Goal: Find contact information: Find contact information

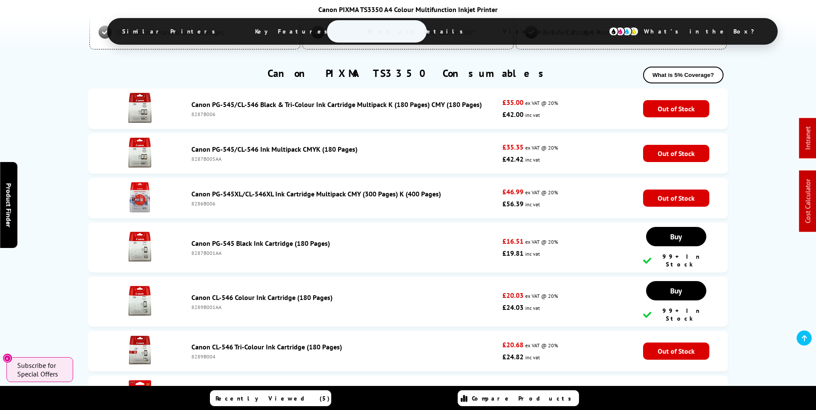
scroll to position [2279, 0]
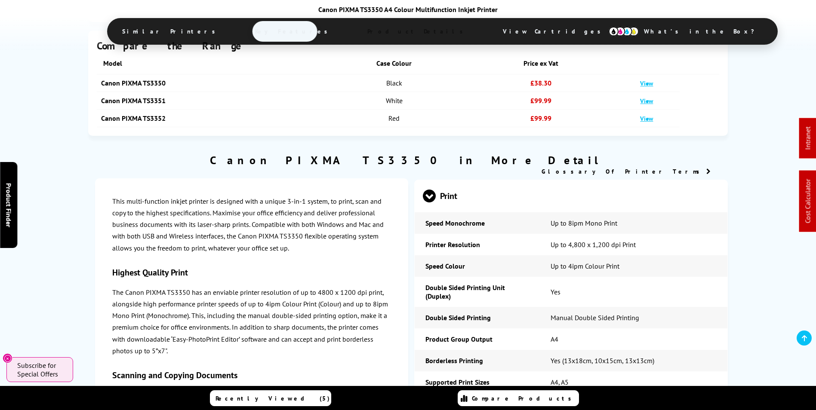
drag, startPoint x: 536, startPoint y: 51, endPoint x: 541, endPoint y: 81, distance: 30.2
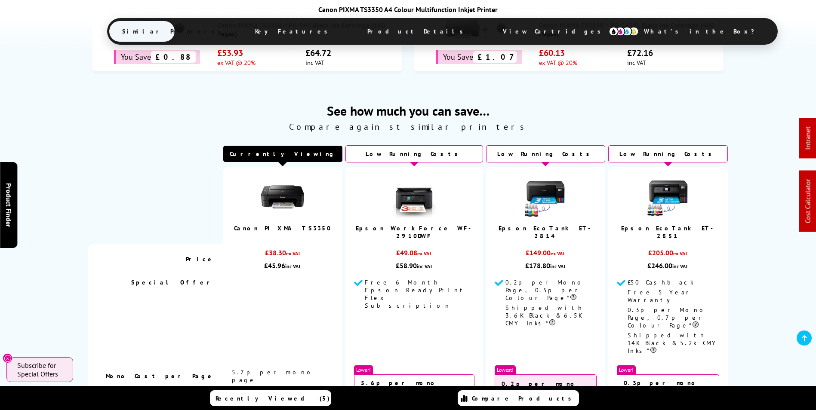
drag, startPoint x: 525, startPoint y: 83, endPoint x: 529, endPoint y: 96, distance: 14.4
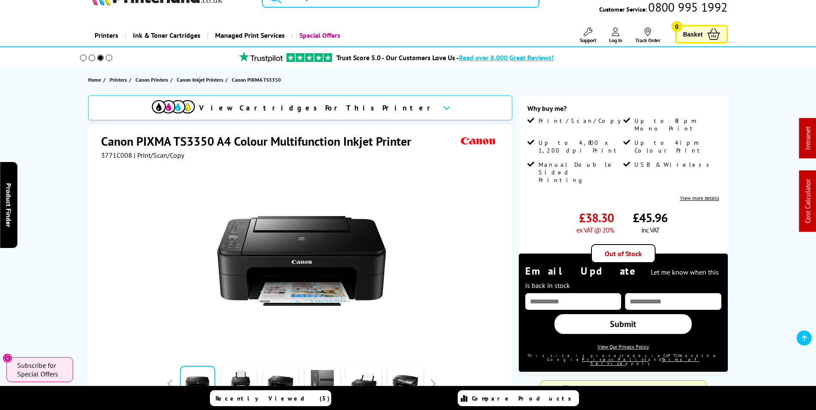
scroll to position [0, 0]
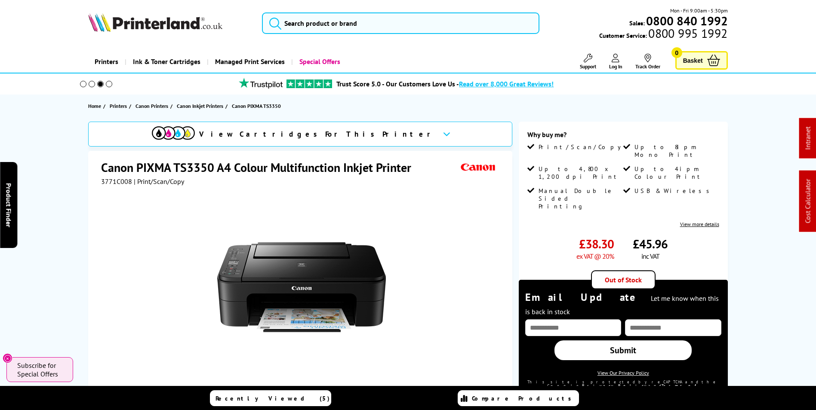
click at [586, 66] on span "Support" at bounding box center [588, 66] width 16 height 6
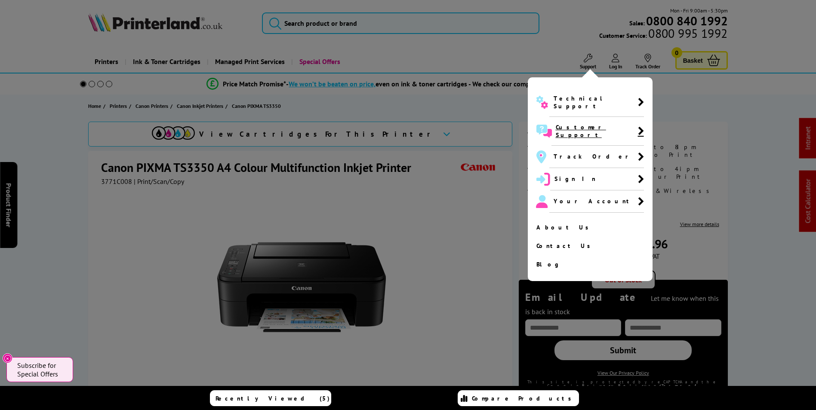
click at [578, 123] on span "Customer Support" at bounding box center [597, 130] width 82 height 15
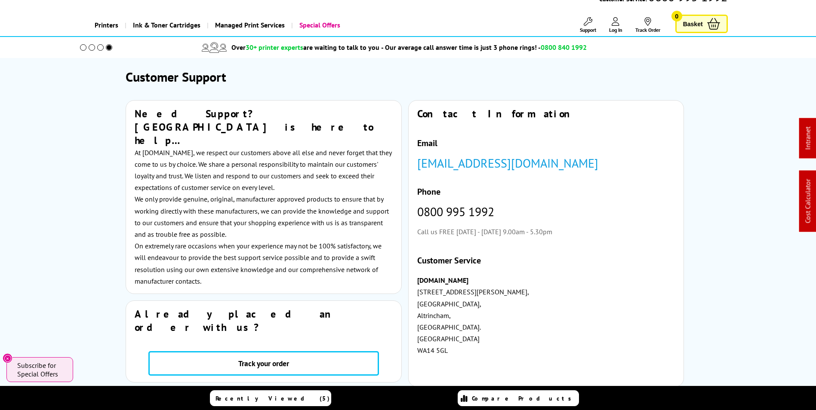
scroll to position [86, 0]
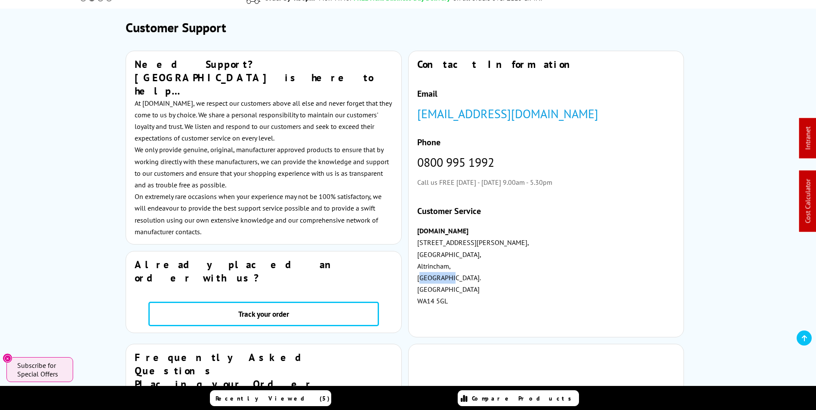
drag, startPoint x: 450, startPoint y: 279, endPoint x: 404, endPoint y: 278, distance: 46.0
click at [404, 278] on div "Need Support? Printerland is here to help… At Printerland.co.uk, we respect our…" at bounding box center [407, 197] width 601 height 293
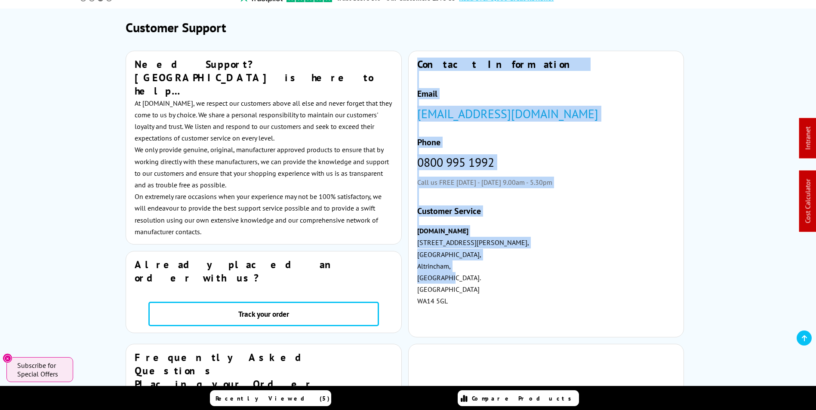
drag, startPoint x: 404, startPoint y: 278, endPoint x: 472, endPoint y: 284, distance: 67.7
click at [472, 284] on p "Printerland.co.uk 6 Edward Court, Altrincham Business Park, Altrincham, Cheshir…" at bounding box center [546, 277] width 258 height 105
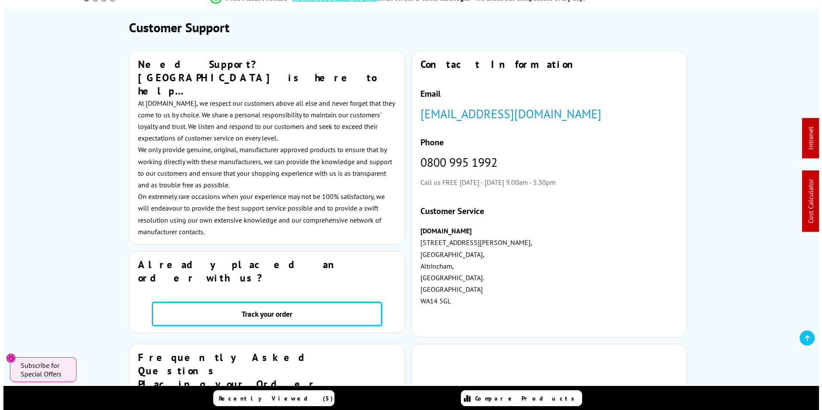
scroll to position [0, 0]
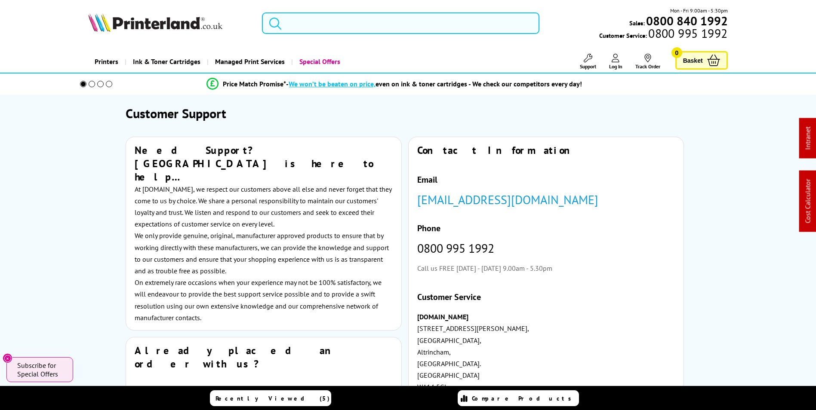
click at [336, 33] on input "search" at bounding box center [400, 22] width 277 height 21
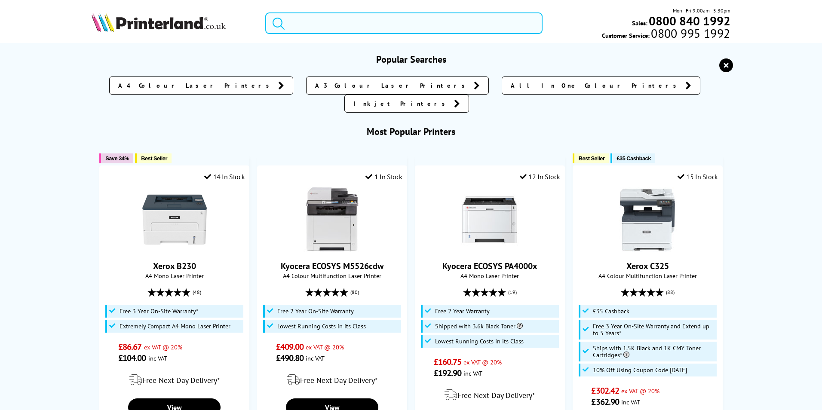
paste input "Epson EcoTank ET-18100"
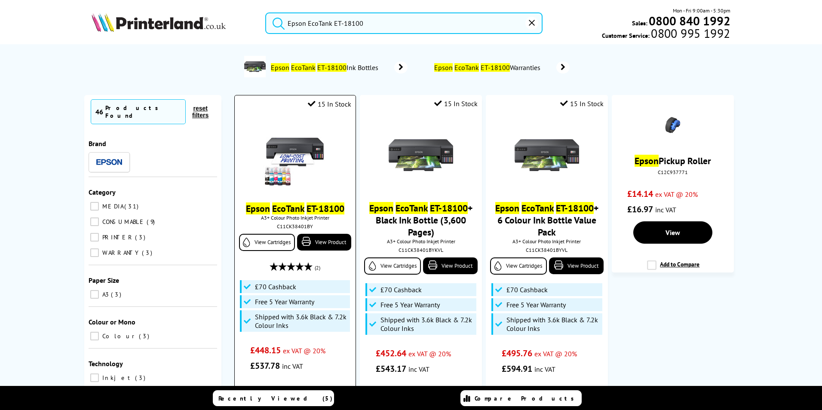
type input "Epson EcoTank ET-18100"
click at [277, 209] on mark "EcoTank" at bounding box center [288, 209] width 32 height 12
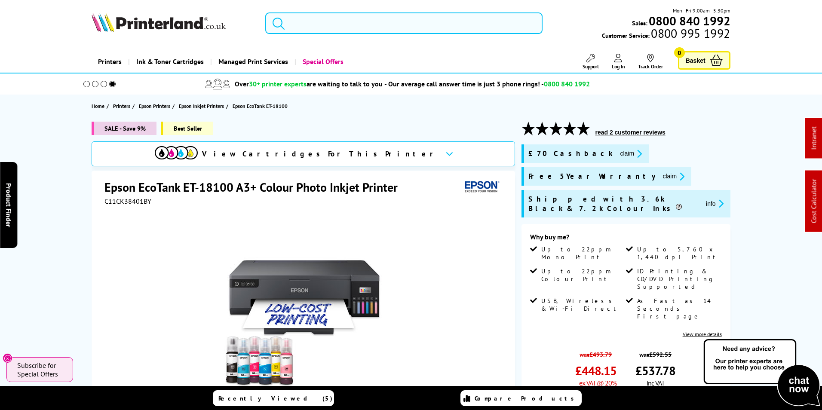
click at [349, 27] on input "search" at bounding box center [403, 22] width 277 height 21
paste input "2Z605F"
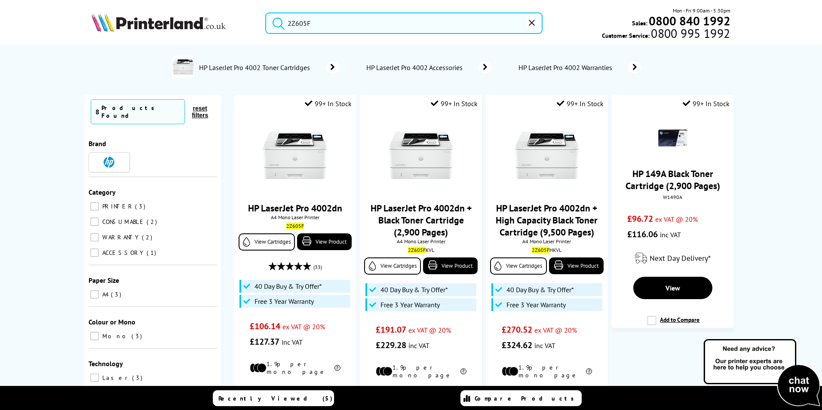
type input "2Z605F"
click at [147, 20] on img at bounding box center [159, 22] width 134 height 19
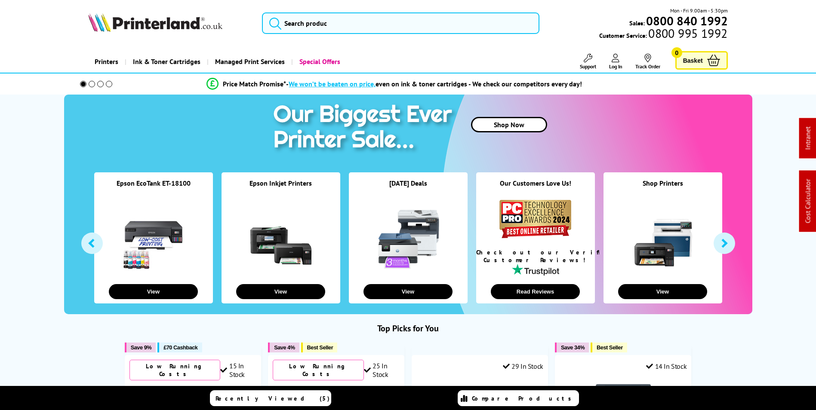
click at [591, 65] on span "Support" at bounding box center [588, 66] width 16 height 6
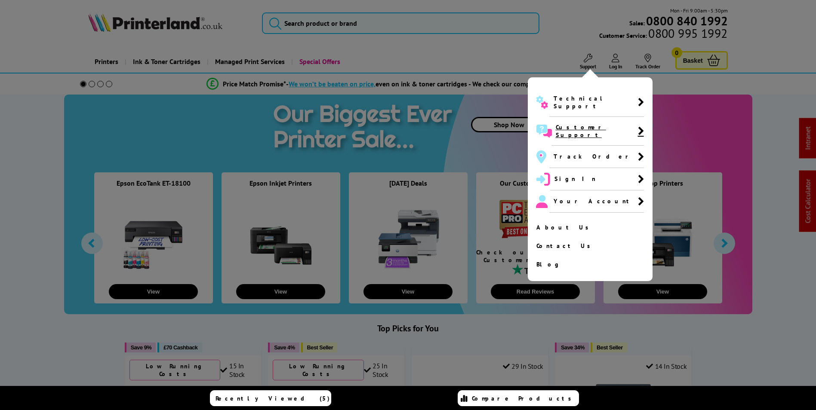
click at [586, 123] on span "Customer Support" at bounding box center [597, 130] width 82 height 15
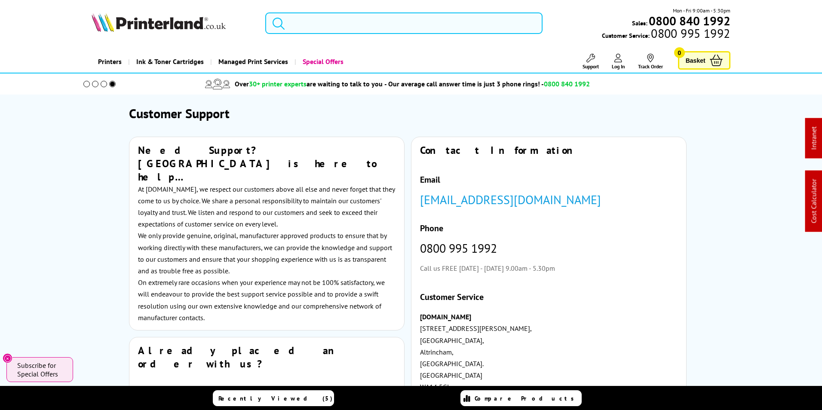
click at [372, 18] on input "search" at bounding box center [403, 22] width 277 height 21
paste input "C11CK62401"
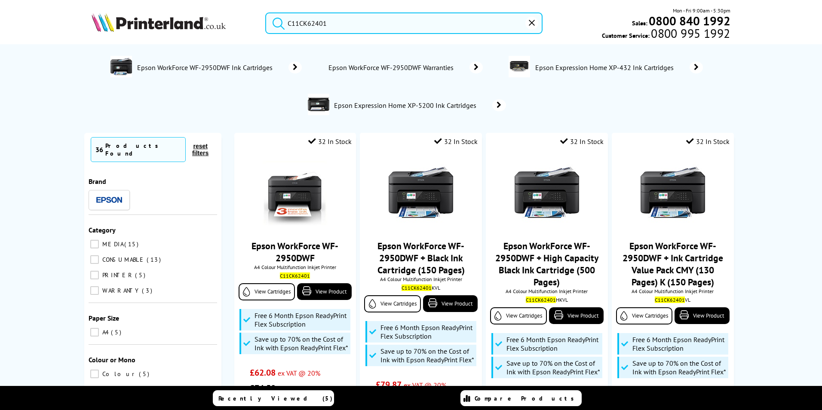
type input "C11CK62401"
click at [160, 34] on div "C11CK62401 Mon - Fri 9:00am - 5:30pm Sales: 0800 840 1992 Customer Service: 080…" at bounding box center [411, 25] width 688 height 38
click at [162, 23] on img at bounding box center [159, 22] width 134 height 19
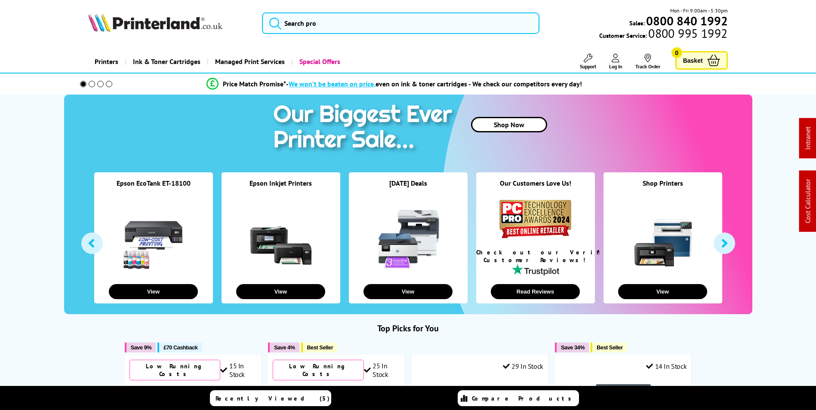
click at [594, 66] on span "Support" at bounding box center [588, 66] width 16 height 6
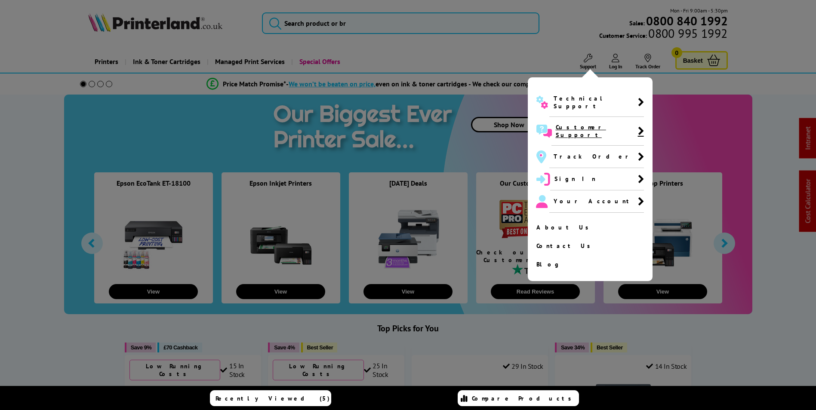
click at [585, 123] on span "Customer Support" at bounding box center [597, 130] width 82 height 15
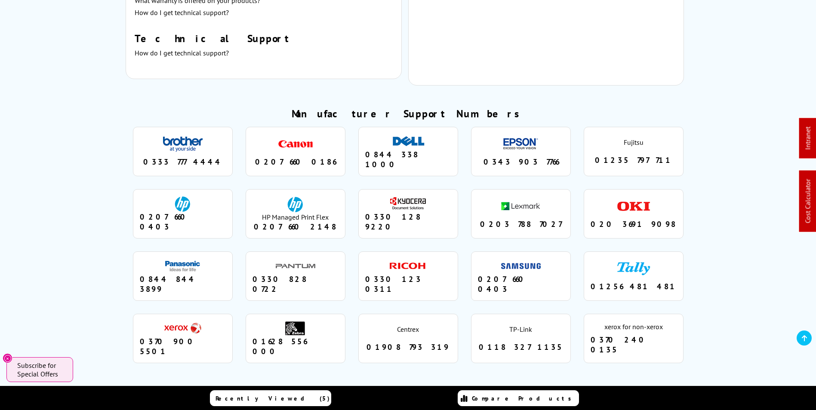
scroll to position [731, 0]
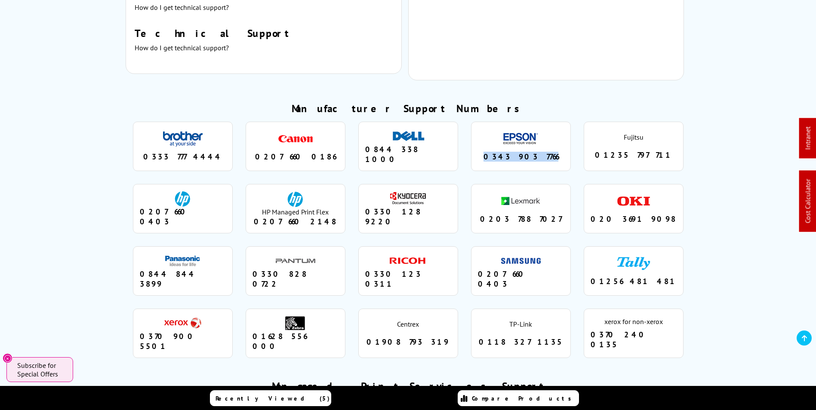
drag, startPoint x: 553, startPoint y: 134, endPoint x: 440, endPoint y: 133, distance: 112.7
click at [440, 133] on ul "brother 0333 777 4444 canon 0207 660 0186 dell 0844 338 1000 epson 0343 903 776…" at bounding box center [408, 239] width 565 height 249
copy ul "epson 0343 903 7766"
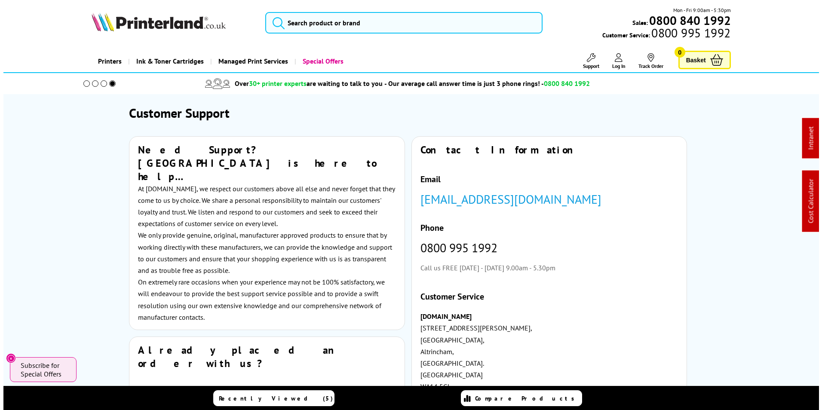
scroll to position [0, 0]
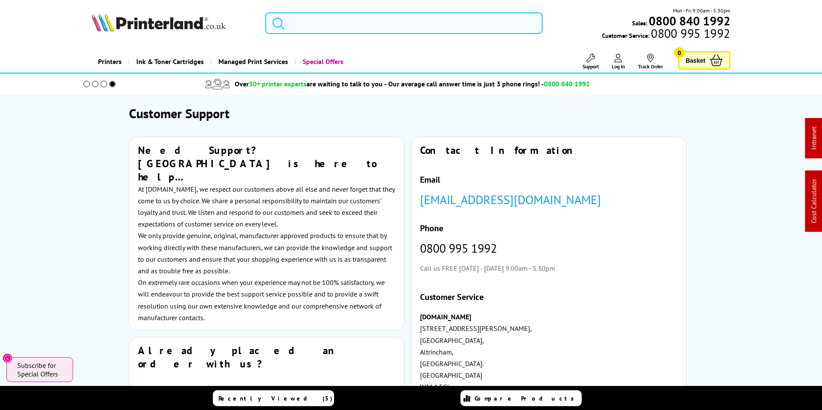
click at [350, 27] on input "search" at bounding box center [403, 22] width 277 height 21
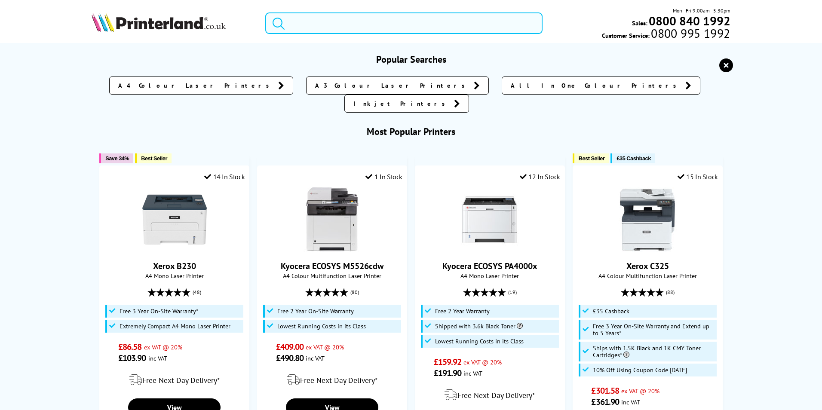
paste input "110C253NL0"
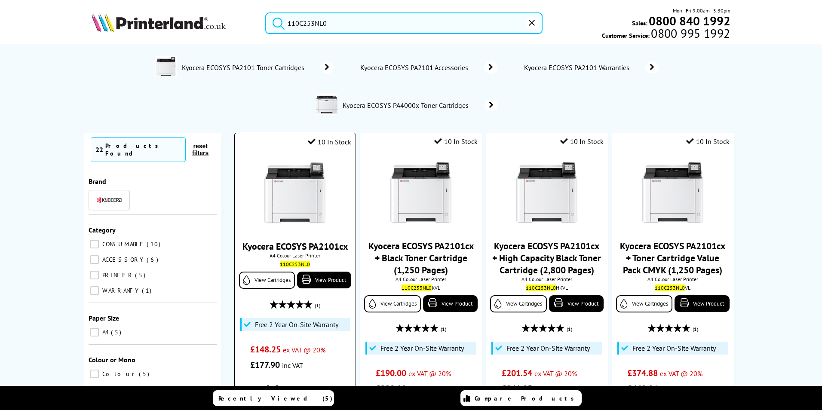
type input "110C253NL0"
click at [314, 244] on link "Kyocera ECOSYS PA2101cx" at bounding box center [295, 246] width 105 height 12
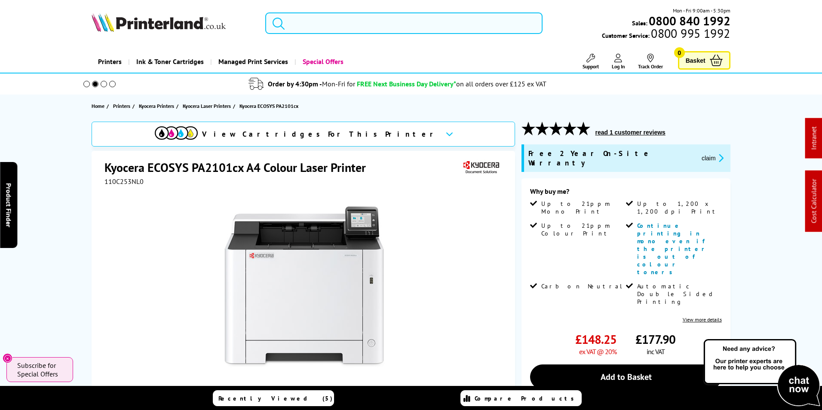
click at [369, 21] on input "search" at bounding box center [403, 22] width 277 height 21
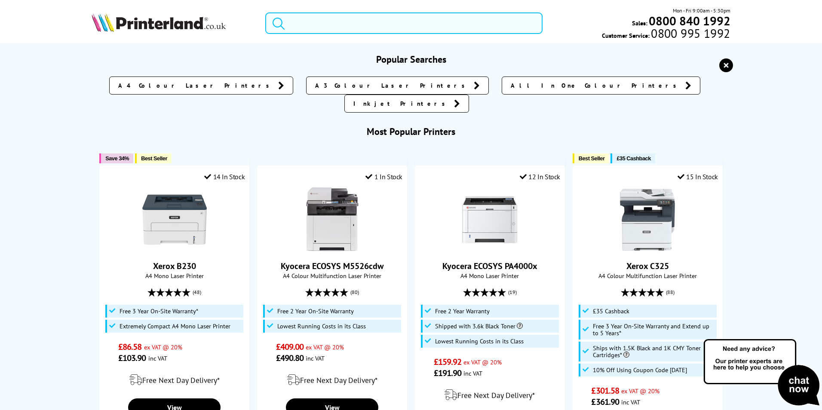
paste input "78355AN"
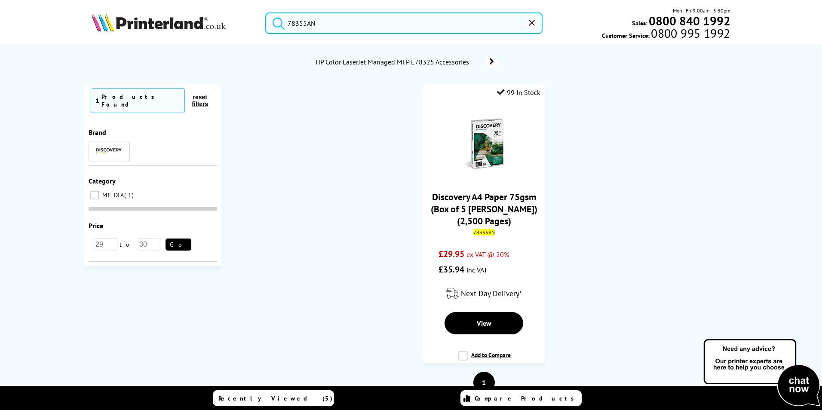
type input "78355AN"
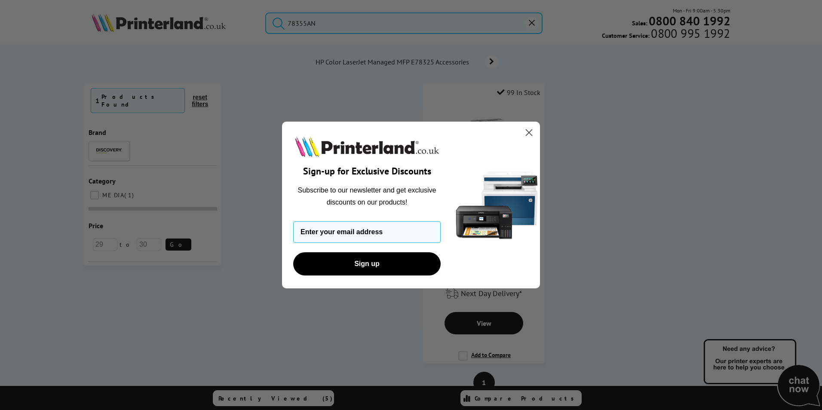
click at [528, 135] on circle "Close dialog" at bounding box center [529, 133] width 14 height 14
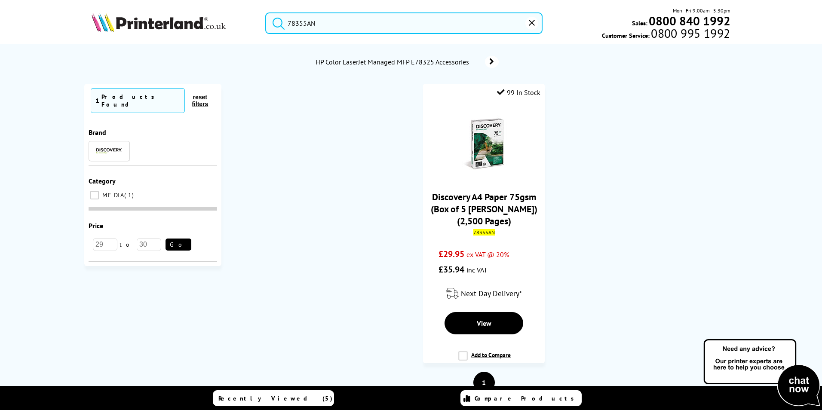
click at [174, 18] on img at bounding box center [159, 22] width 134 height 19
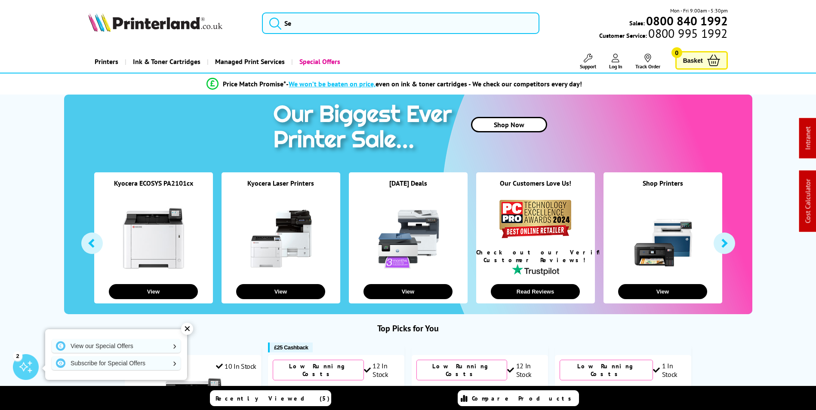
click at [592, 66] on span "Support" at bounding box center [588, 66] width 16 height 6
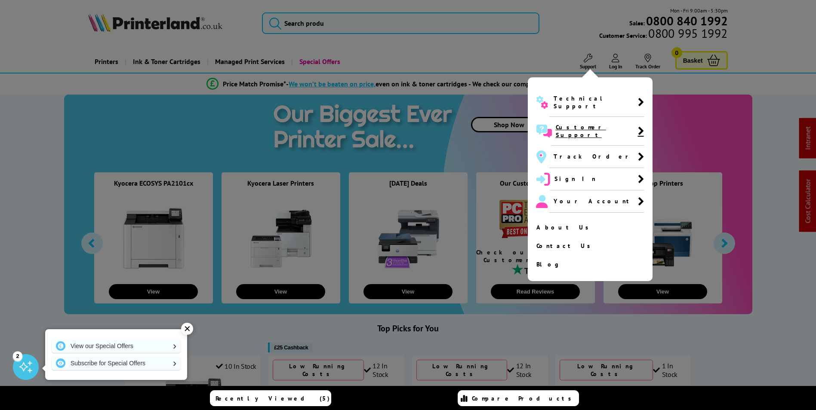
click at [582, 123] on span "Customer Support" at bounding box center [597, 130] width 82 height 15
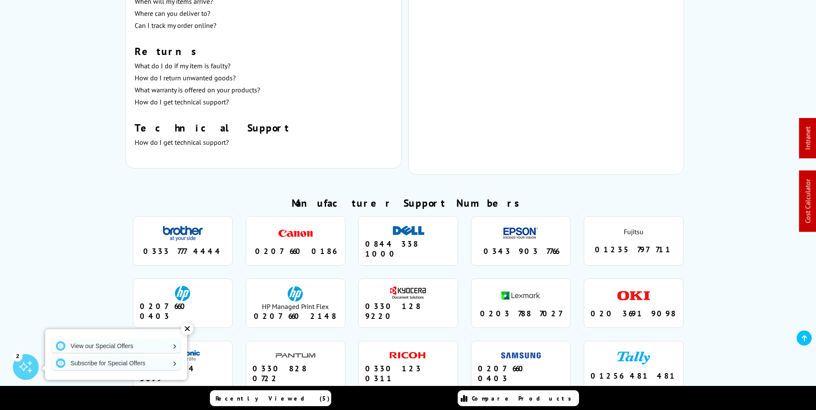
scroll to position [645, 0]
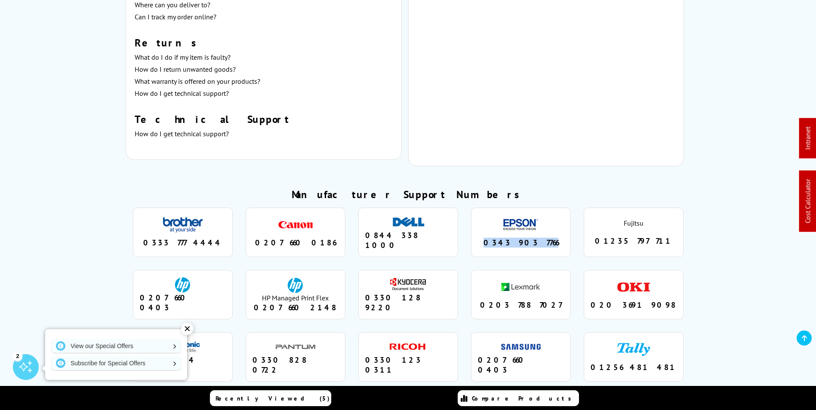
drag, startPoint x: 548, startPoint y: 224, endPoint x: 442, endPoint y: 233, distance: 107.0
click at [442, 233] on ul "brother 0333 777 4444 canon 0207 660 0186 dell 0844 338 1000 epson 0343 903 776…" at bounding box center [408, 325] width 565 height 249
copy ul "epson 0343 903 7766"
